Goal: Find specific page/section: Find specific page/section

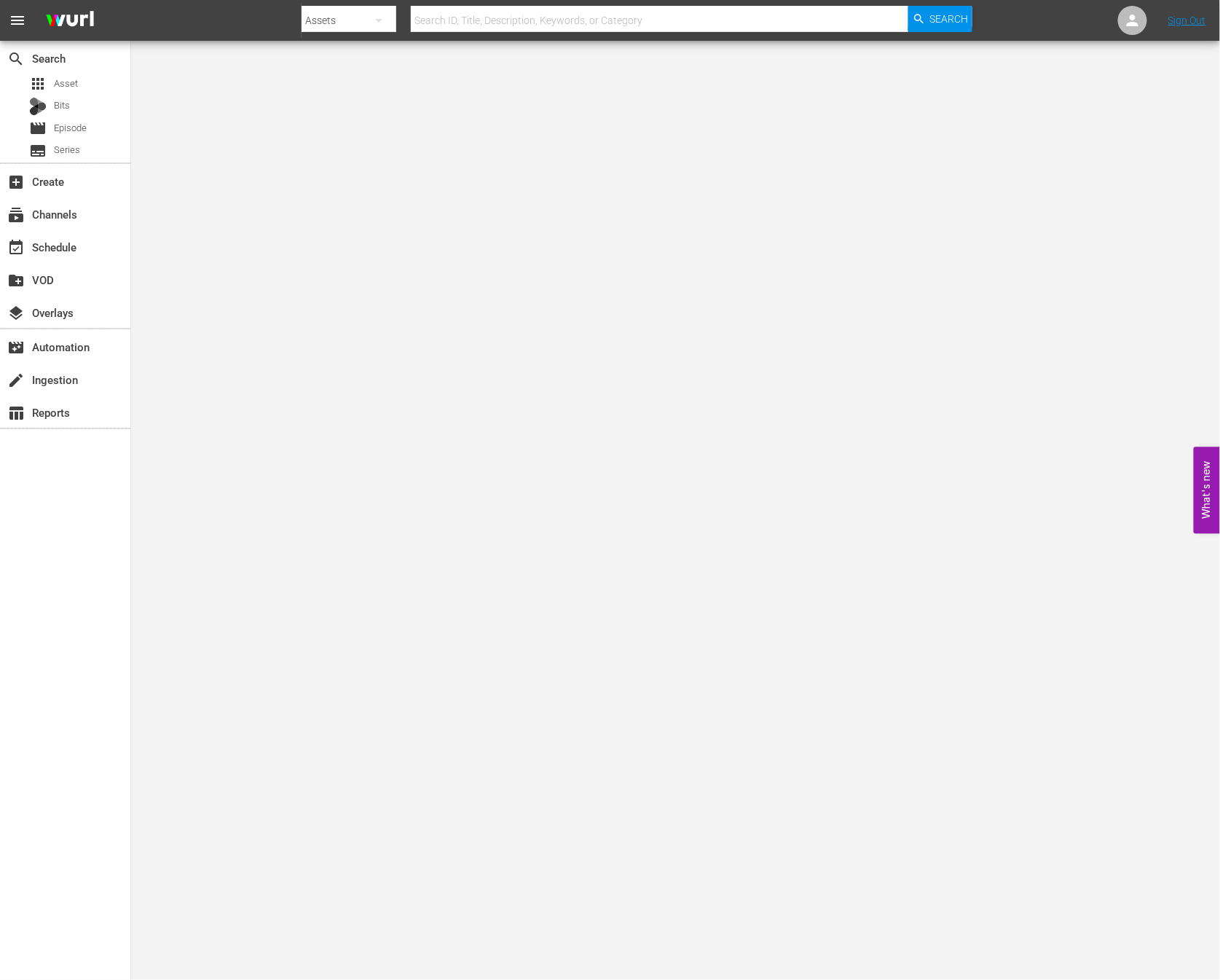
click at [324, 20] on div "Assets" at bounding box center [349, 20] width 95 height 41
click at [327, 42] on div "Channels Series Episodes Bits Assets" at bounding box center [348, 108] width 93 height 140
click at [334, 54] on div "Channels" at bounding box center [348, 61] width 58 height 24
click at [447, 16] on div "Channels Series Episodes Bits Assets" at bounding box center [610, 490] width 1220 height 980
click at [451, 18] on input "text" at bounding box center [660, 20] width 498 height 35
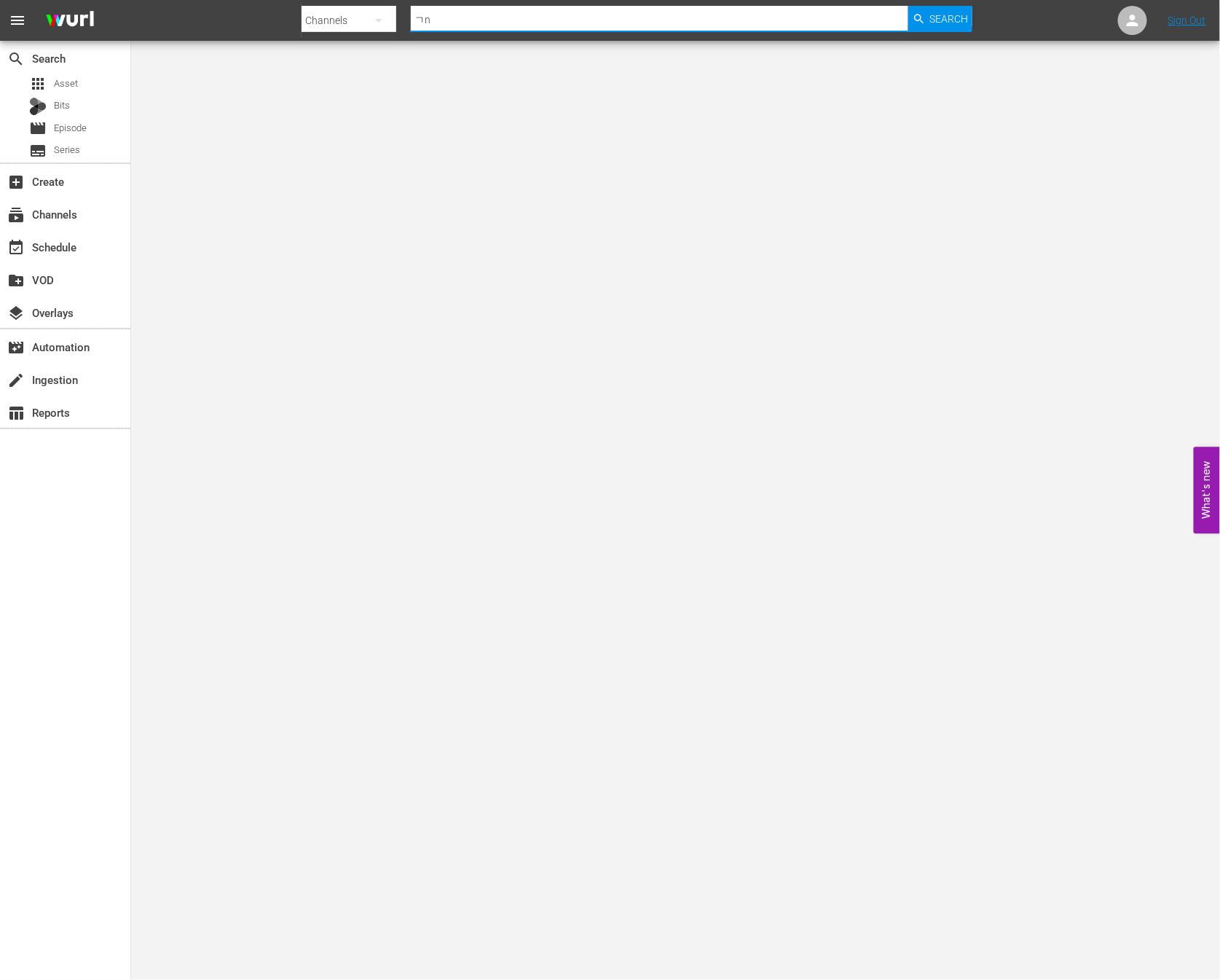
type input "ㄱ"
type input "new kpop"
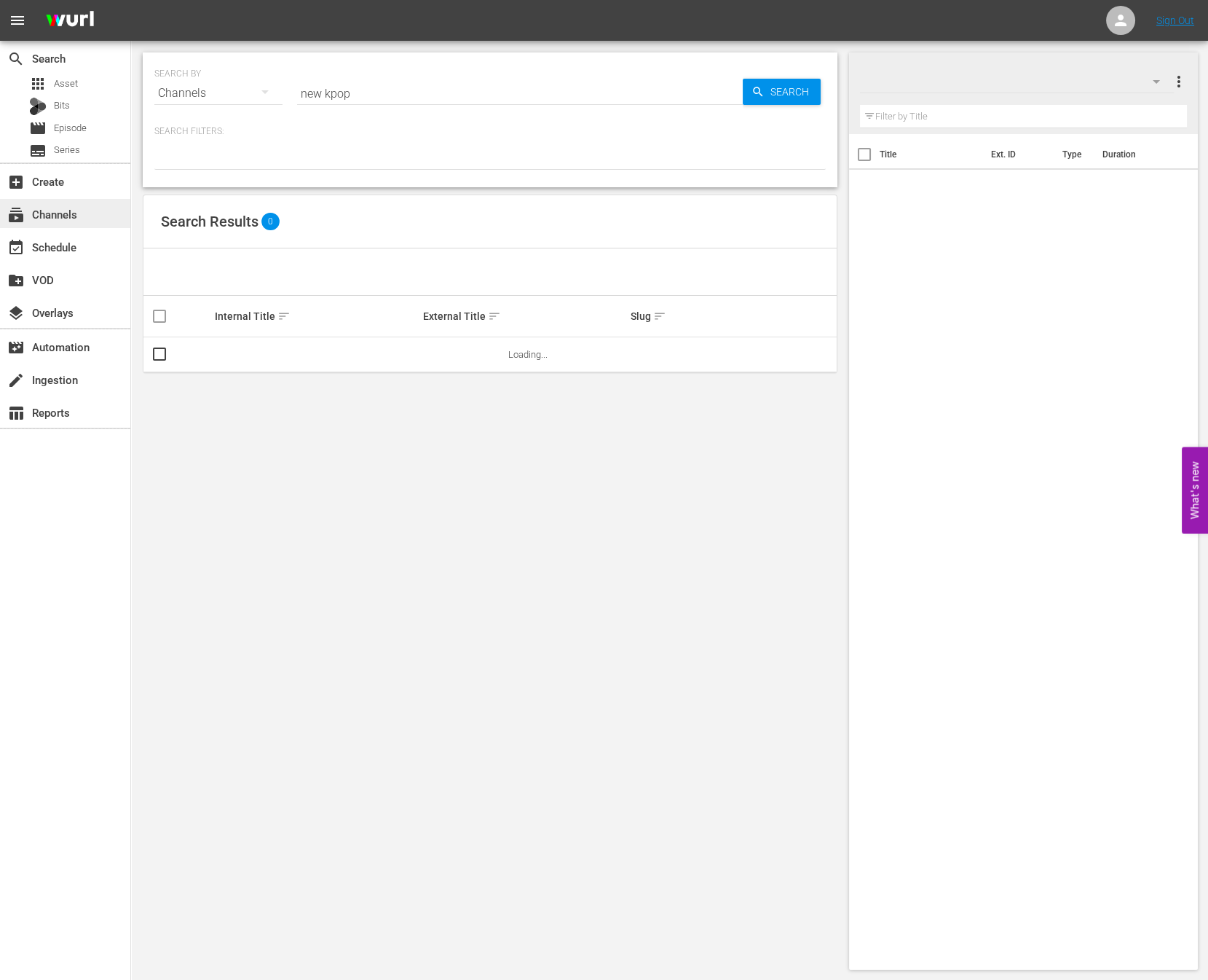
click at [96, 223] on div "subscriptions Channels" at bounding box center [65, 212] width 130 height 29
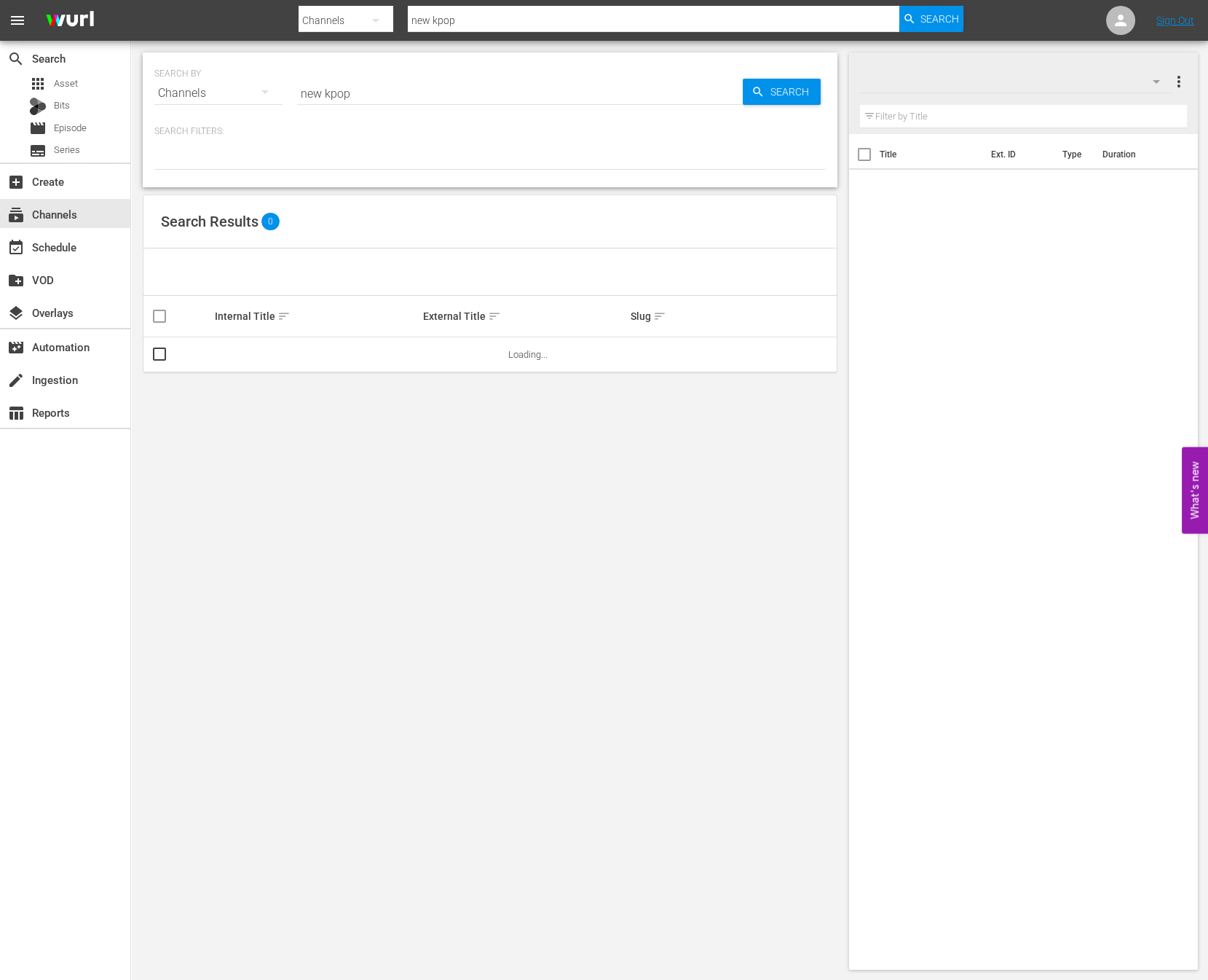
click at [478, 25] on input "new kpop" at bounding box center [653, 20] width 491 height 35
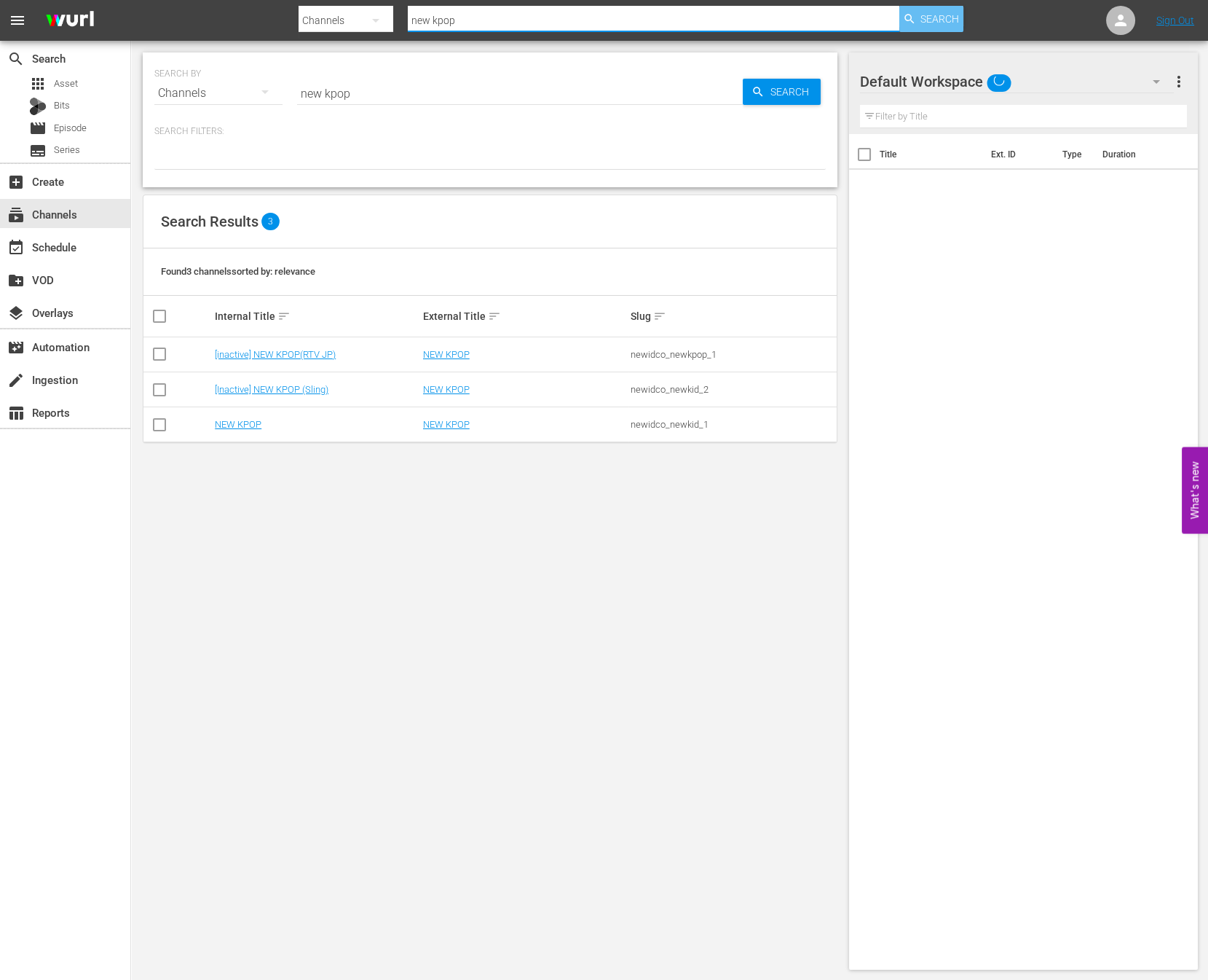
click at [939, 24] on span "Search" at bounding box center [939, 19] width 39 height 27
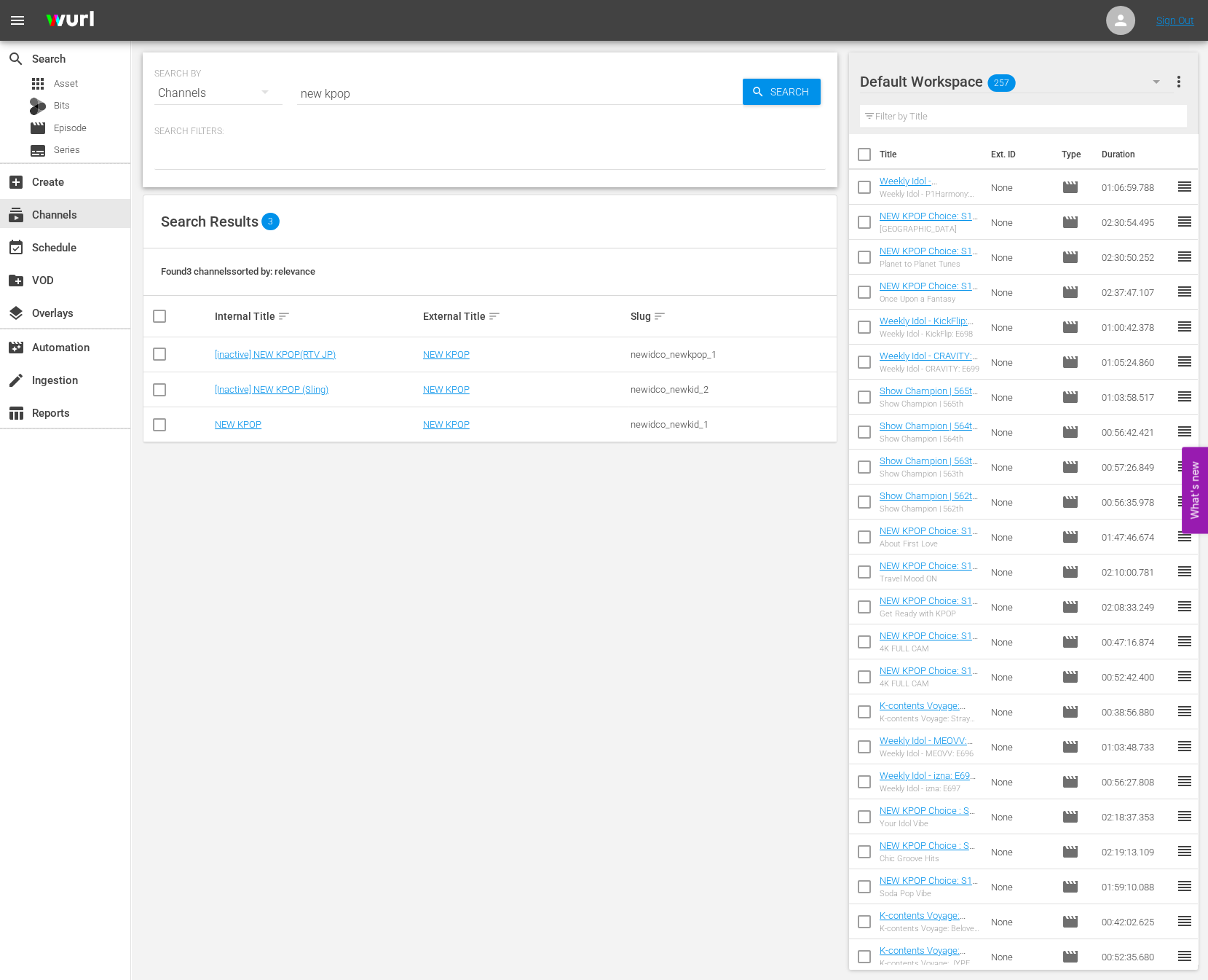
click at [239, 429] on td "NEW KPOP" at bounding box center [316, 424] width 208 height 35
click at [240, 428] on link "NEW KPOP" at bounding box center [238, 424] width 46 height 11
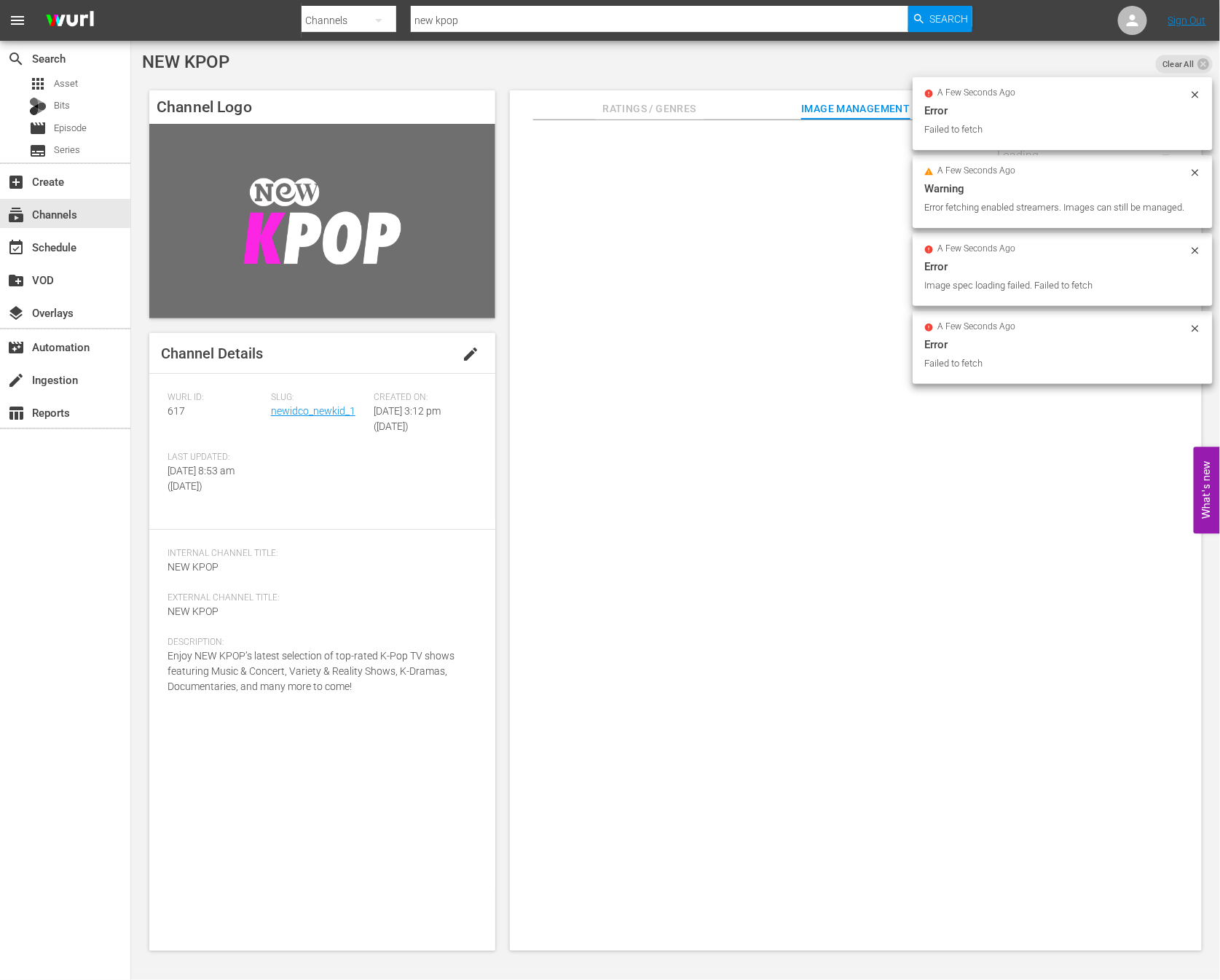
click at [665, 333] on div "Loading..." at bounding box center [855, 309] width 678 height 365
click at [51, 236] on div "event_available Schedule" at bounding box center [65, 245] width 130 height 29
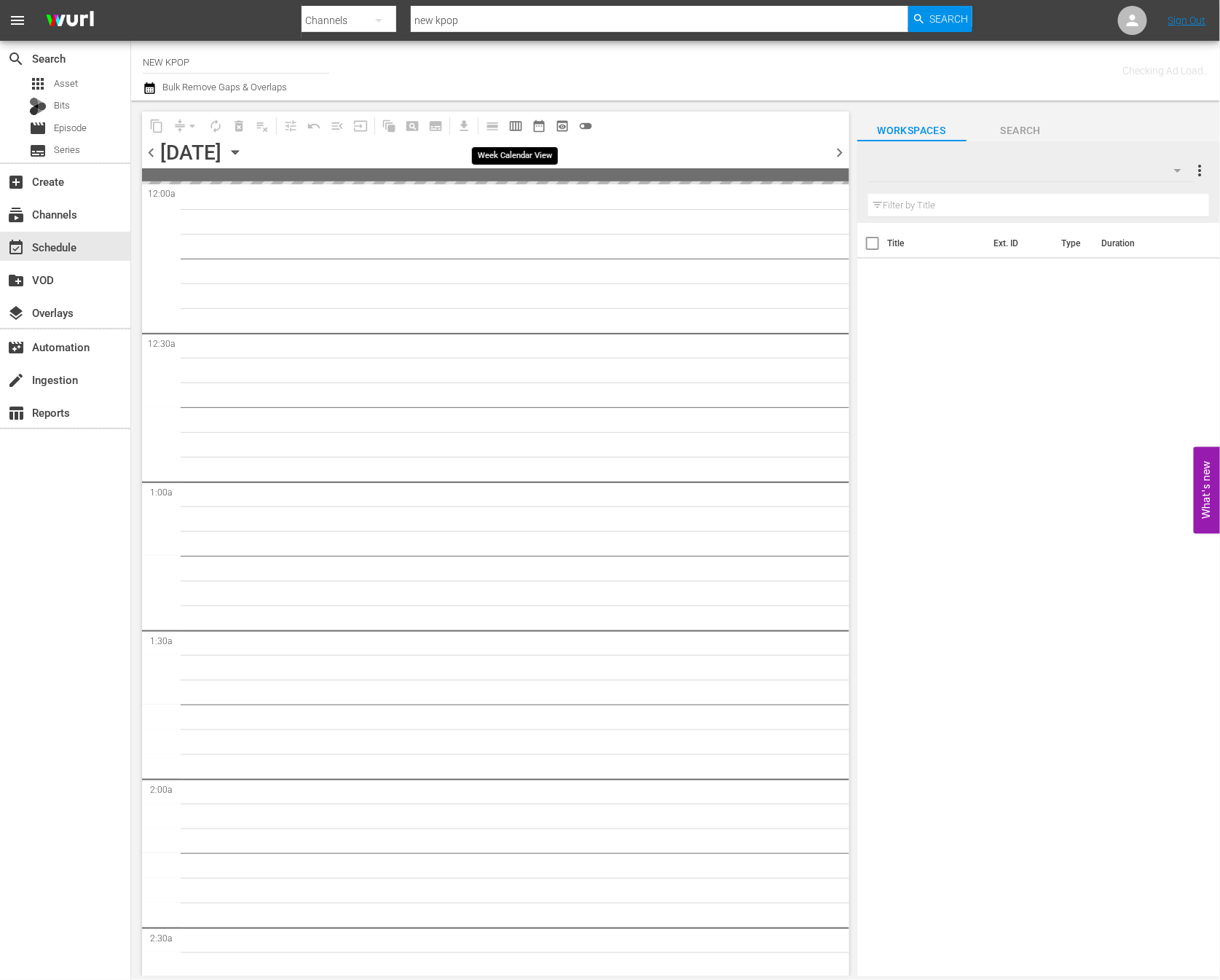
click at [523, 128] on button "calendar_view_week_outlined" at bounding box center [516, 126] width 24 height 24
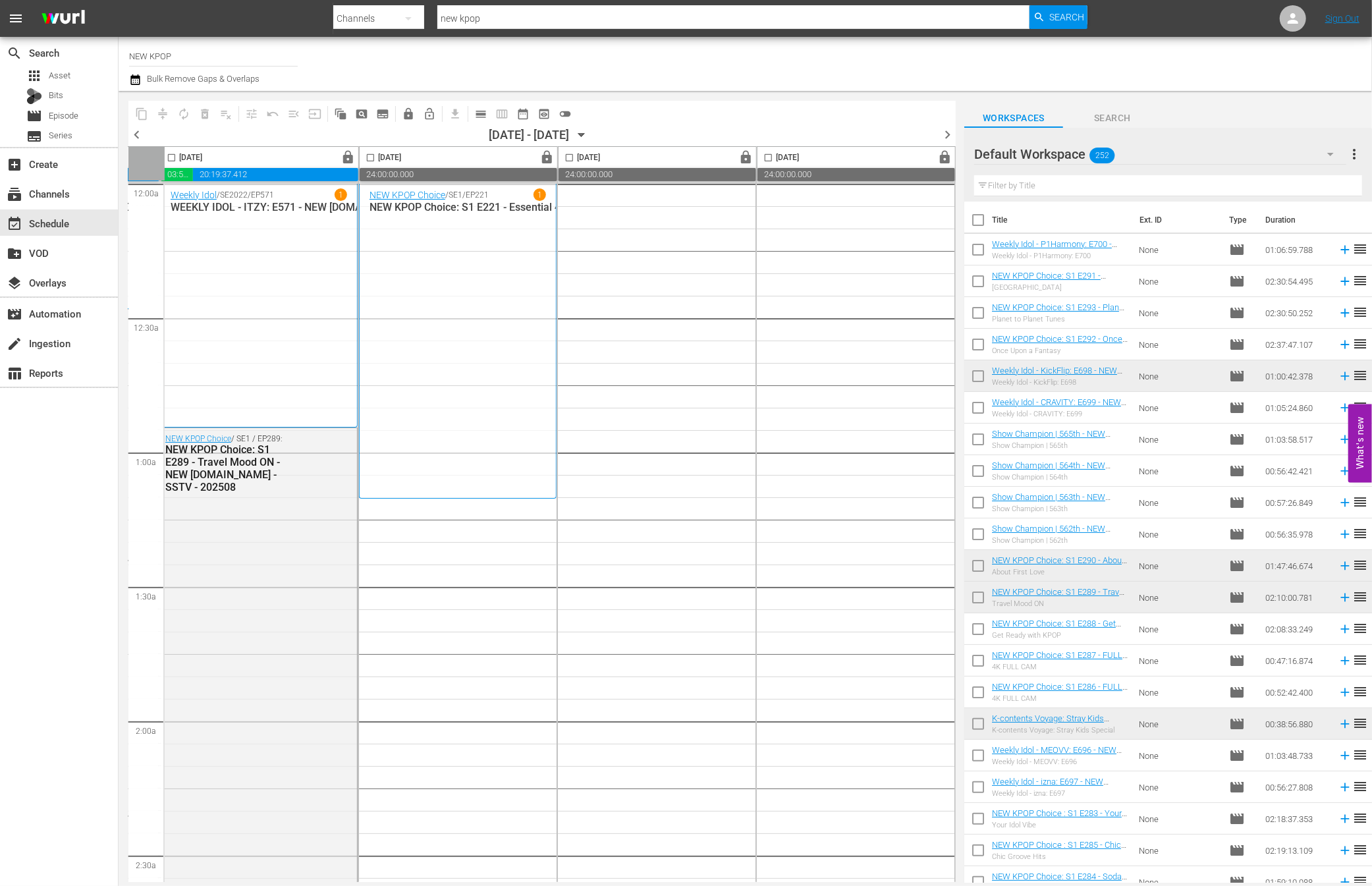
scroll to position [0, 402]
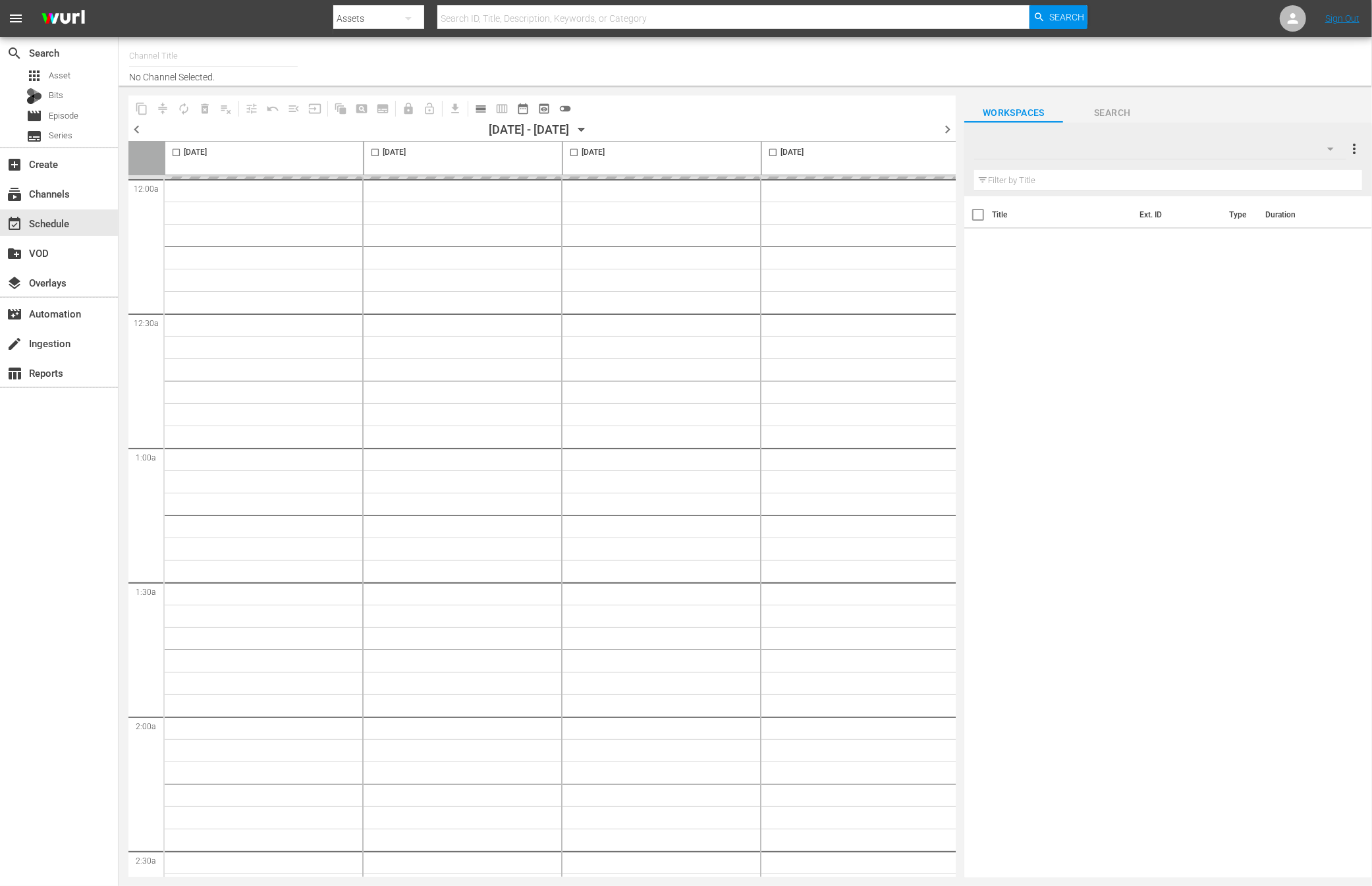
type input "NEW KPOP (617)"
